Goal: Navigation & Orientation: Find specific page/section

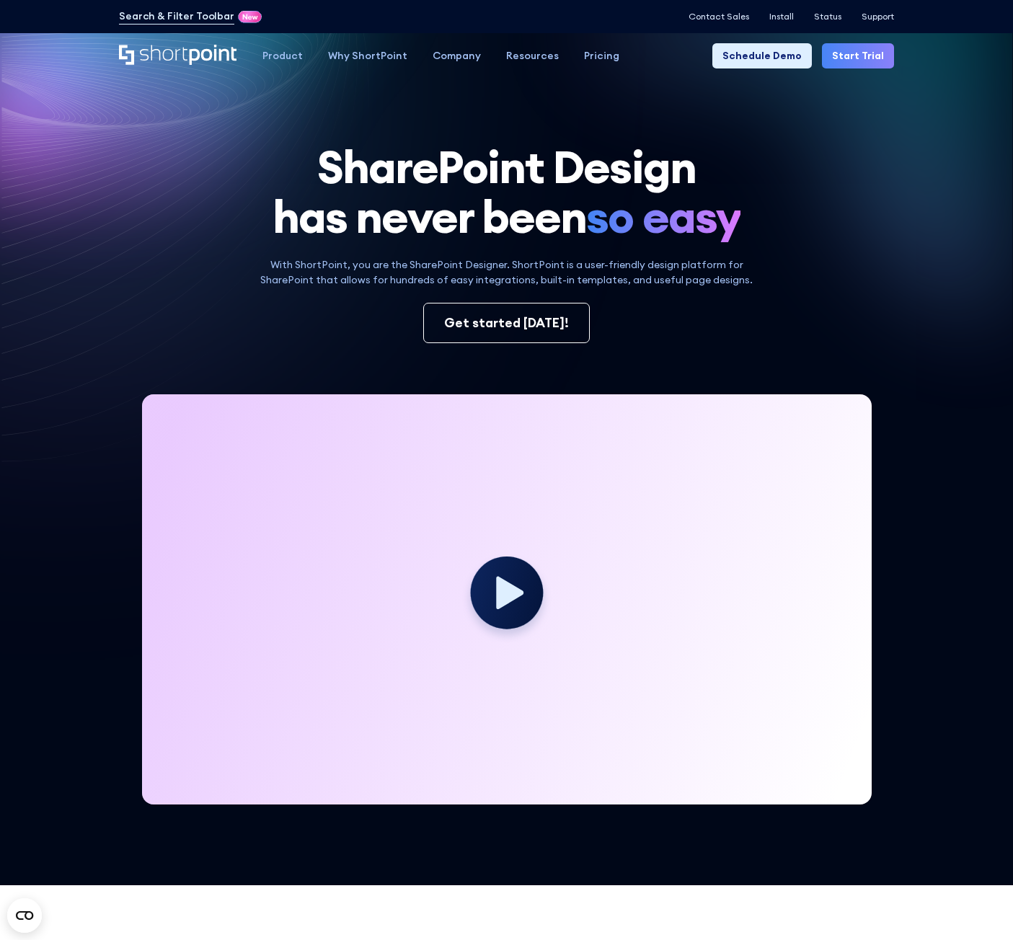
click at [508, 612] on circle at bounding box center [506, 593] width 73 height 73
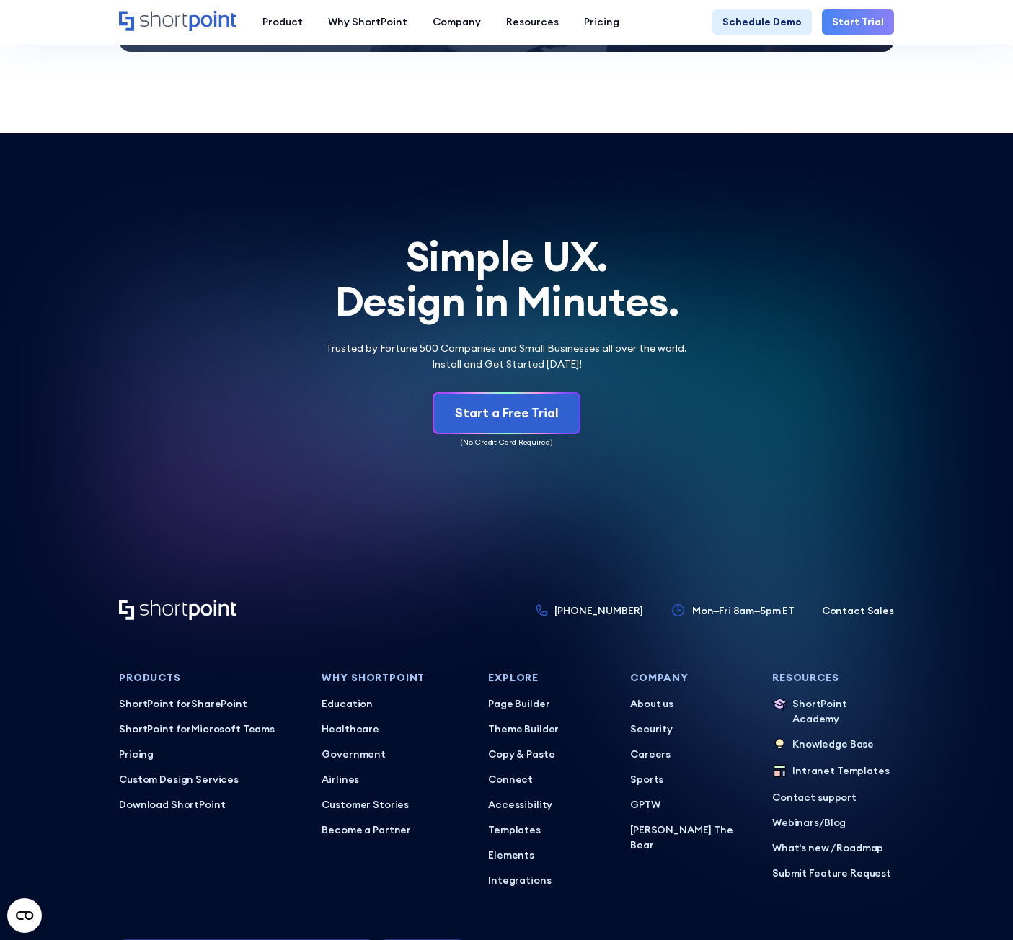
scroll to position [5995, 0]
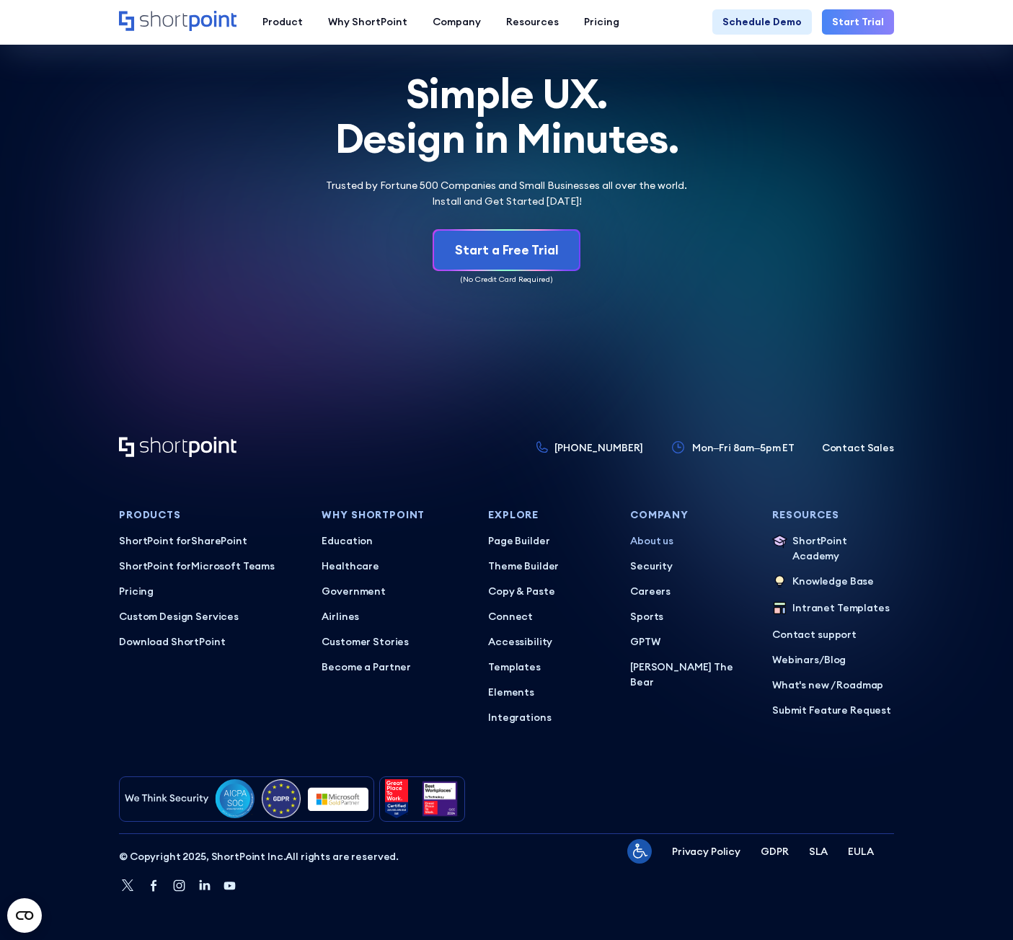
click at [645, 534] on p "About us" at bounding box center [691, 540] width 122 height 15
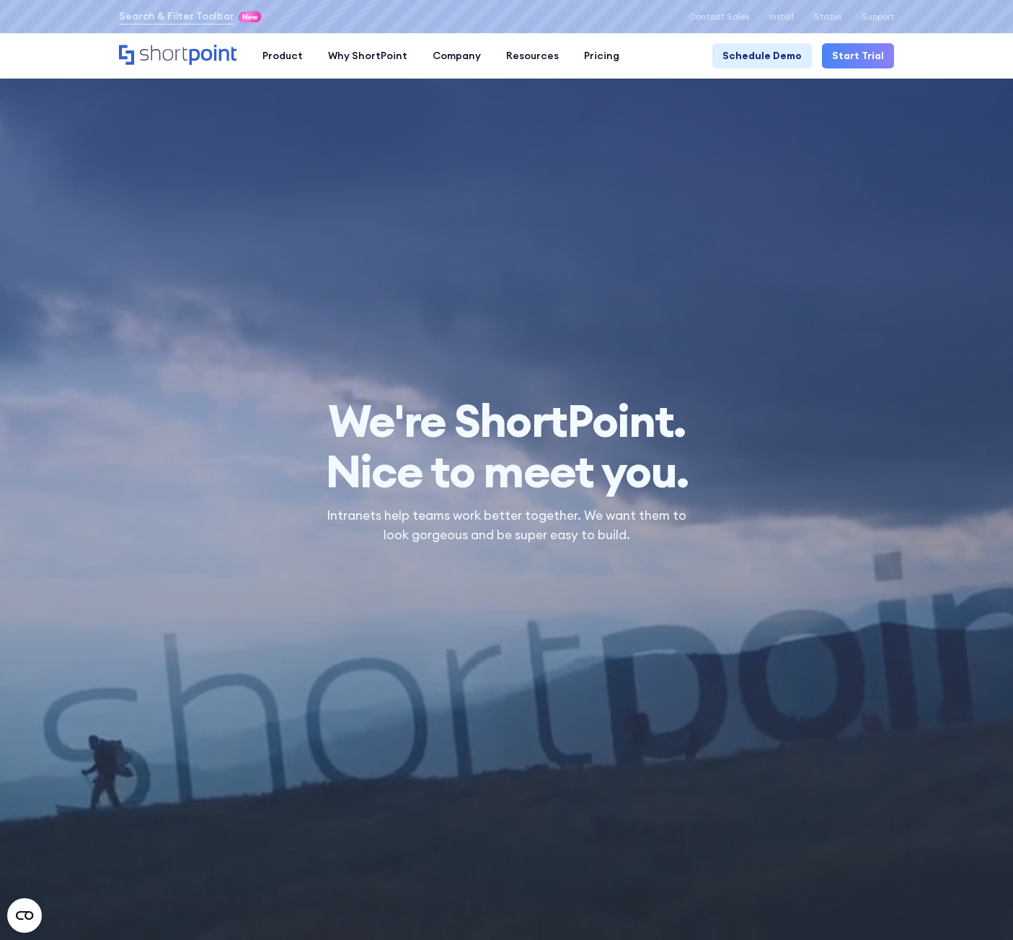
click at [169, 59] on icon "Home" at bounding box center [164, 53] width 48 height 16
